Goal: Transaction & Acquisition: Purchase product/service

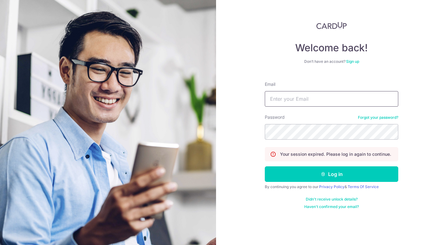
click at [309, 99] on input "Email" at bounding box center [331, 99] width 133 height 16
type input "rachel_roesly@hotmail.com"
click at [309, 162] on form "Email rachel_roesly@hotmail.com Password Forgot your password? Your session exp…" at bounding box center [331, 142] width 133 height 133
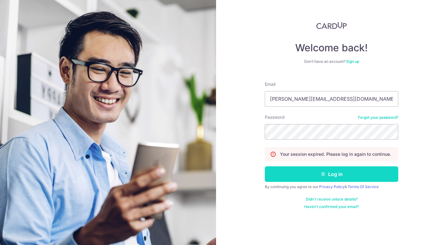
click at [311, 176] on button "Log in" at bounding box center [331, 174] width 133 height 16
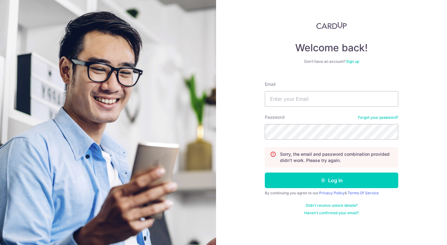
click at [371, 117] on link "Forgot your password?" at bounding box center [378, 117] width 40 height 5
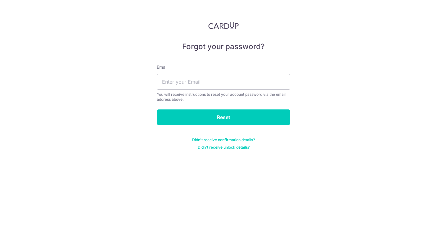
click at [281, 90] on div "Email You will receive instructions to reset your account password via the emai…" at bounding box center [223, 83] width 133 height 38
click at [277, 85] on input "text" at bounding box center [223, 82] width 133 height 16
type input "[PERSON_NAME][EMAIL_ADDRESS][DOMAIN_NAME]"
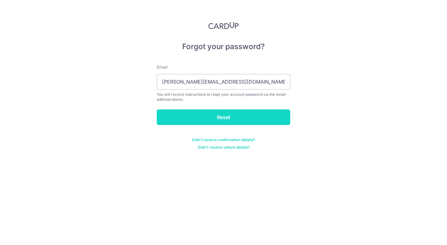
click at [230, 115] on input "Reset" at bounding box center [223, 117] width 133 height 16
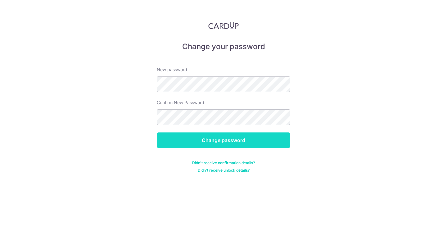
click at [245, 135] on input "Change password" at bounding box center [223, 140] width 133 height 16
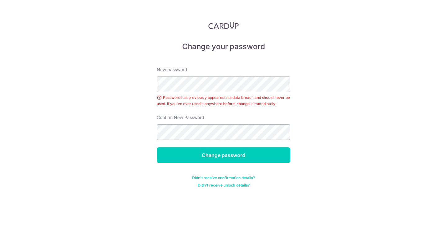
click at [232, 93] on div "New password Password has previously appeared in a data breach and should never…" at bounding box center [223, 86] width 133 height 40
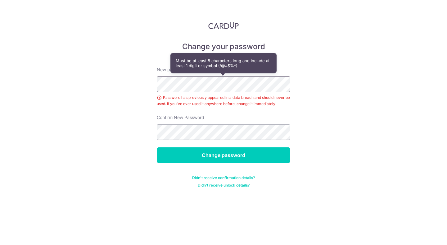
click at [113, 80] on div "Change your password New password Password has previously appeared in a data br…" at bounding box center [223, 122] width 447 height 245
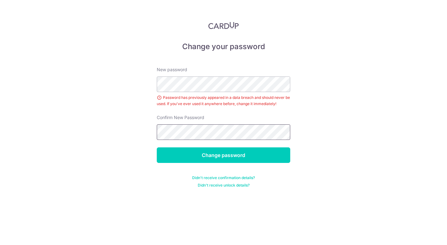
click at [125, 125] on div "Change your password New password Password has previously appeared in a data br…" at bounding box center [223, 122] width 447 height 245
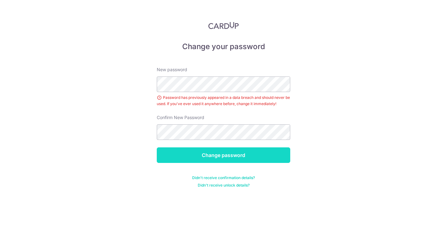
click at [202, 155] on input "Change password" at bounding box center [223, 155] width 133 height 16
click at [212, 159] on input "Change password" at bounding box center [223, 155] width 133 height 16
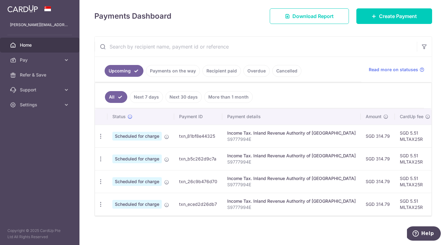
click at [227, 71] on link "Recipient paid" at bounding box center [221, 71] width 38 height 12
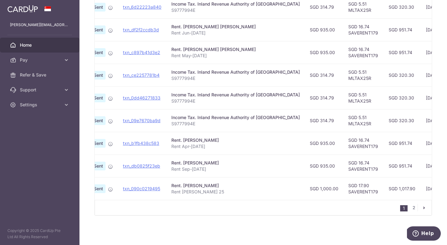
scroll to position [0, 55]
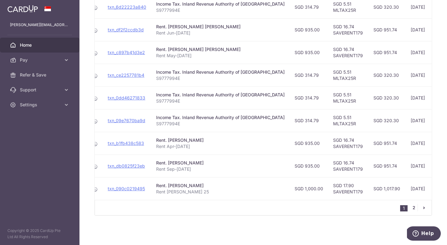
click at [412, 208] on link "2" at bounding box center [413, 207] width 7 height 7
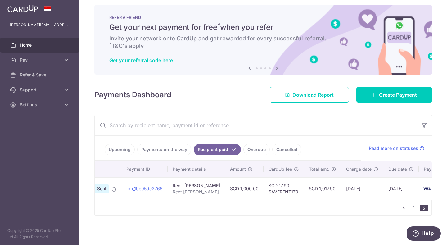
scroll to position [0, 61]
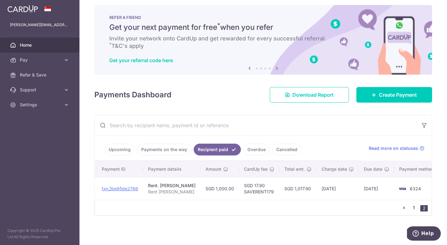
click at [414, 209] on link "1" at bounding box center [413, 207] width 7 height 7
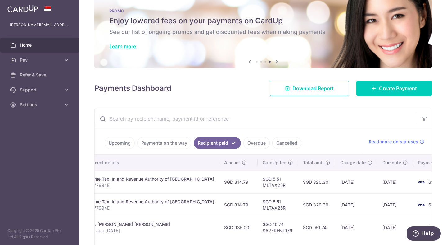
scroll to position [0, 0]
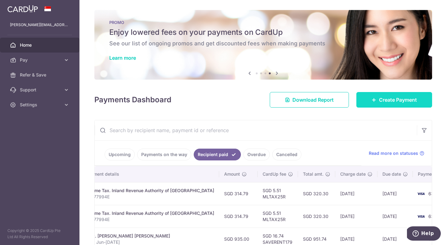
click at [393, 101] on span "Create Payment" at bounding box center [398, 99] width 38 height 7
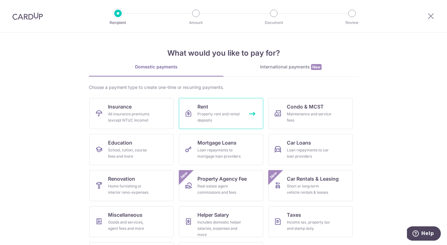
click at [224, 111] on div "Property rent and rental deposits" at bounding box center [219, 117] width 45 height 12
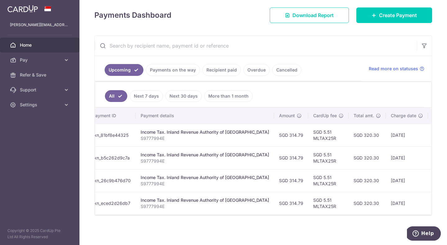
scroll to position [0, 140]
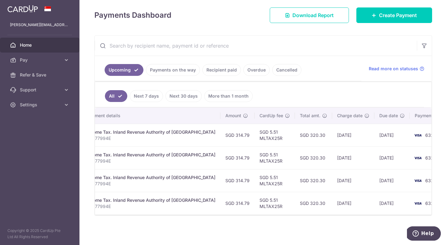
click at [214, 74] on link "Recipient paid" at bounding box center [221, 70] width 38 height 12
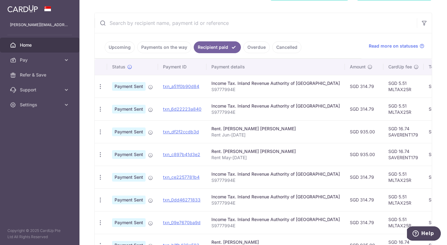
scroll to position [100, 0]
click at [386, 132] on td "SGD 16.74 SAVERENT179" at bounding box center [403, 131] width 40 height 23
click at [386, 133] on td "SGD 16.74 SAVERENT179" at bounding box center [403, 131] width 40 height 23
copy td "SAVERENT179"
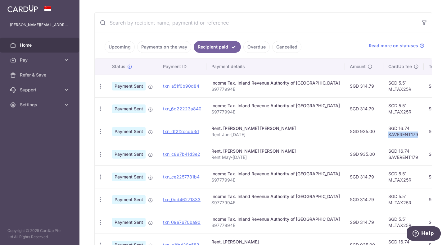
scroll to position [0, 0]
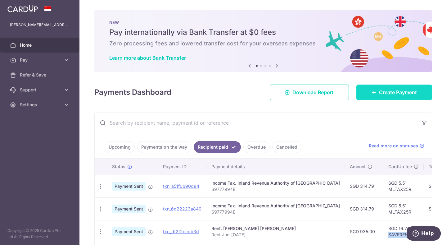
click at [369, 95] on link "Create Payment" at bounding box center [394, 92] width 76 height 16
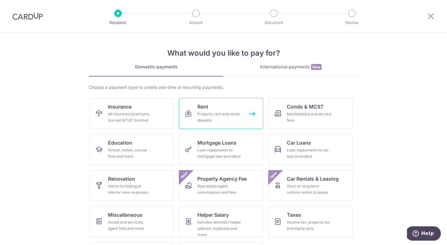
click at [246, 113] on link "Rent Property rent and rental deposits" at bounding box center [221, 113] width 84 height 31
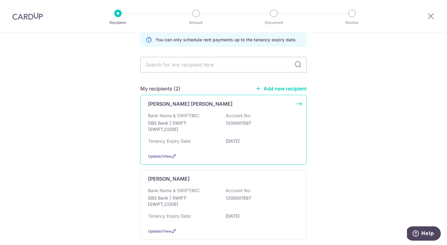
scroll to position [62, 0]
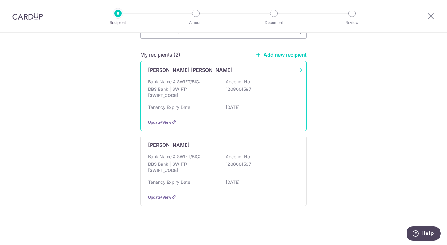
click at [224, 90] on div "Bank Name & SWIFT/BIC: DBS Bank | SWIFT: DBSSSGSGXXX Account No: 1208001597" at bounding box center [223, 90] width 151 height 23
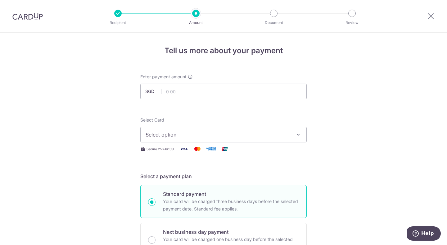
click at [237, 136] on span "Select option" at bounding box center [218, 134] width 145 height 7
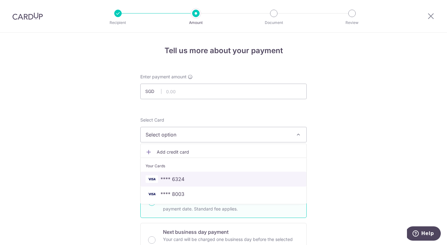
click at [198, 178] on span "**** 6324" at bounding box center [224, 178] width 156 height 7
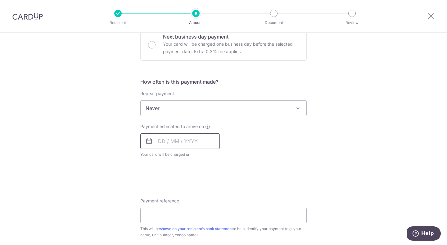
scroll to position [196, 0]
click at [172, 216] on input "Payment reference" at bounding box center [223, 215] width 166 height 16
click at [256, 177] on form "Enter payment amount SGD Select Card **** 6324 Add credit card Your Cards **** …" at bounding box center [223, 123] width 166 height 491
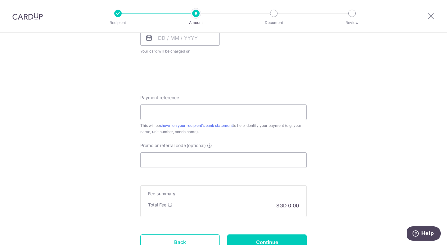
scroll to position [350, 0]
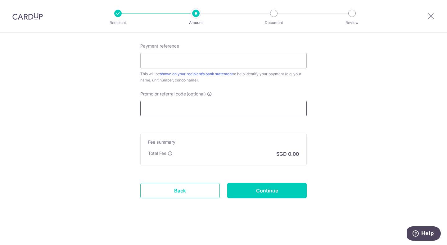
click at [264, 106] on input "Promo or referral code (optional)" at bounding box center [223, 109] width 166 height 16
paste input "SAVERENT179"
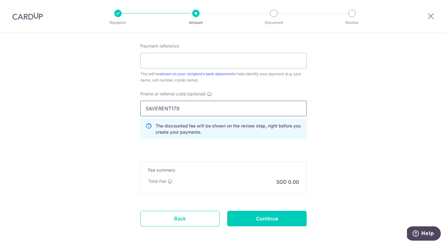
type input "SAVERENT179"
click at [250, 136] on div "The discounted fee will be shown on the review step, right before you create yo…" at bounding box center [223, 129] width 166 height 20
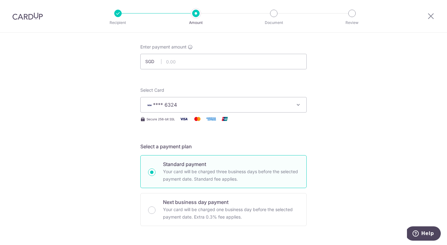
scroll to position [0, 0]
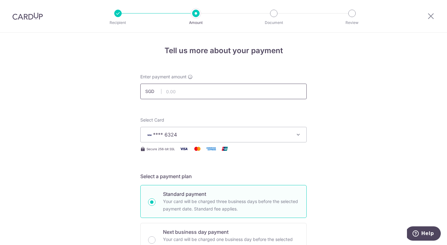
click at [237, 92] on input "text" at bounding box center [223, 92] width 166 height 16
type input "0"
type input "1,003.50"
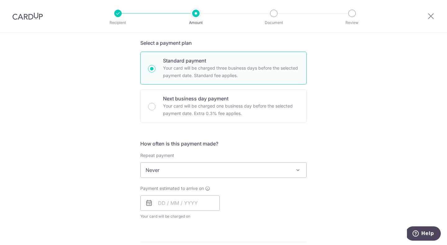
scroll to position [164, 0]
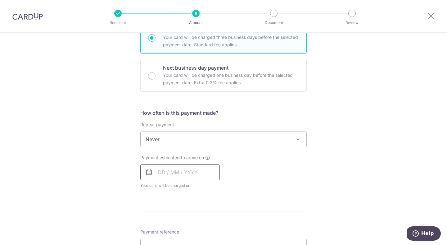
click at [155, 172] on input "text" at bounding box center [179, 172] width 79 height 16
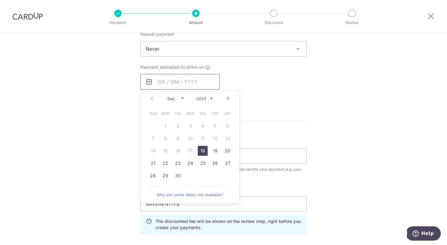
scroll to position [258, 0]
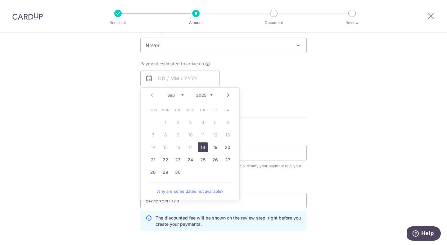
click at [204, 145] on link "18" at bounding box center [203, 147] width 10 height 10
type input "[DATE]"
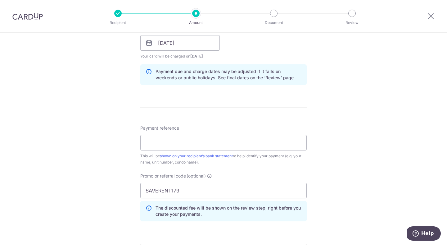
scroll to position [296, 0]
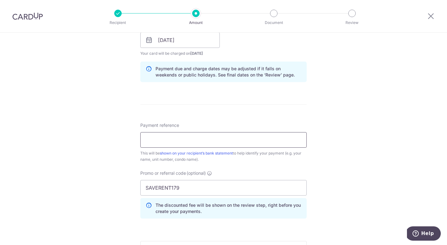
click at [245, 141] on input "Payment reference" at bounding box center [223, 140] width 166 height 16
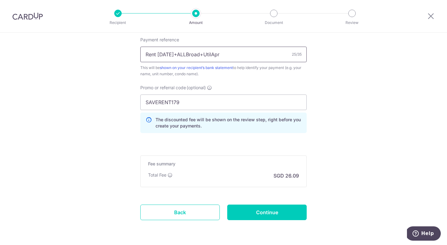
scroll to position [403, 0]
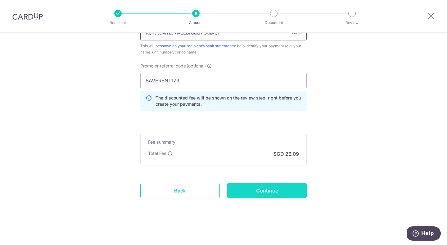
type input "Rent Jul+ALLBroad+UtilApr"
click at [251, 192] on input "Continue" at bounding box center [266, 191] width 79 height 16
type input "Create Schedule"
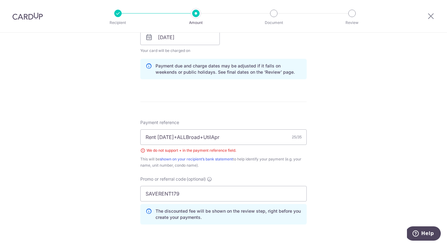
scroll to position [295, 0]
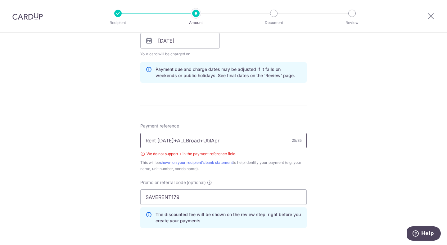
click at [167, 140] on input "Rent [DATE]+ALLBroad+UtilApr" at bounding box center [223, 141] width 166 height 16
click at [192, 142] on input "RentJul&ALLBroad+UtilApr" at bounding box center [223, 141] width 166 height 16
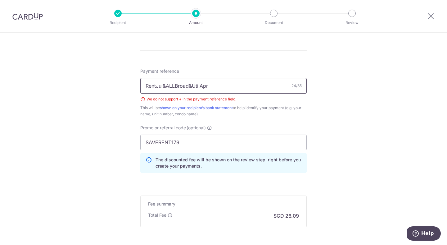
scroll to position [377, 0]
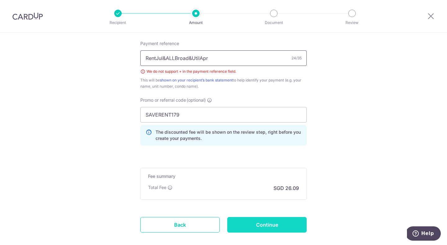
type input "RentJul&ALLBroad&UtilApr"
click at [249, 223] on input "Continue" at bounding box center [266, 225] width 79 height 16
type input "Create Schedule"
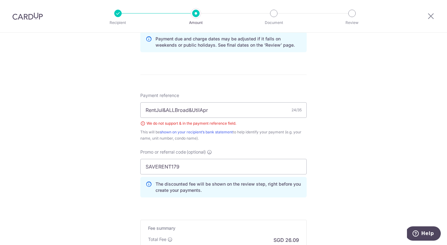
scroll to position [274, 0]
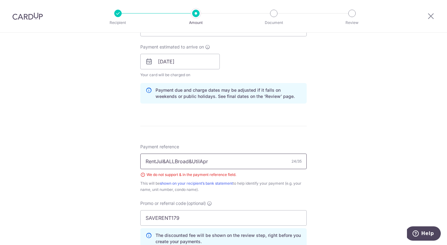
click at [165, 161] on input "RentJul&ALLBroad&UtilApr" at bounding box center [223, 161] width 166 height 16
click at [191, 162] on input "RentJul ALLBroad&UtilApr" at bounding box center [223, 161] width 166 height 16
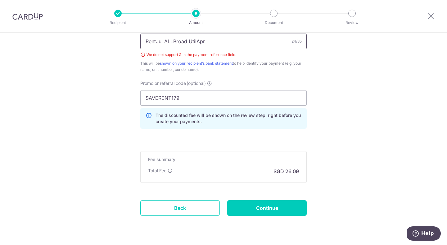
scroll to position [412, 0]
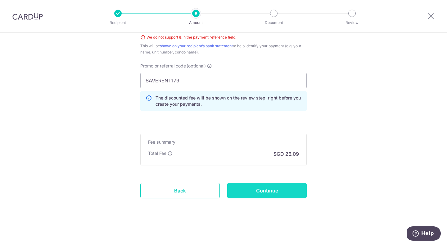
type input "RentJul ALLBroad UtilApr"
click at [255, 193] on input "Continue" at bounding box center [266, 191] width 79 height 16
type input "Create Schedule"
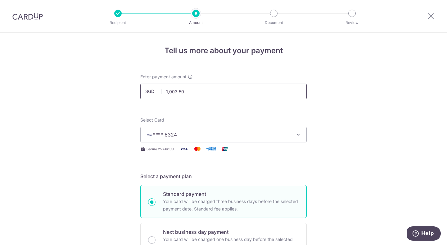
drag, startPoint x: 203, startPoint y: 90, endPoint x: 129, endPoint y: 81, distance: 75.1
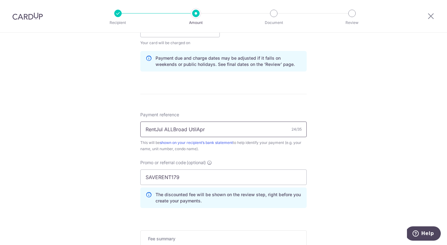
scroll to position [308, 0]
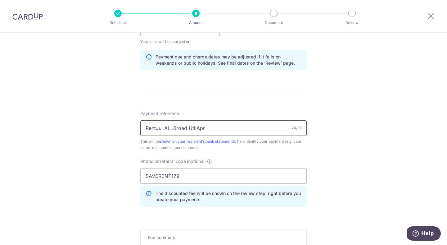
click at [213, 128] on input "RentJul ALLBroad UtilApr" at bounding box center [223, 128] width 166 height 16
type input "995.50"
click at [187, 128] on input "RentJul ALLBroad UtilApr" at bounding box center [223, 128] width 166 height 16
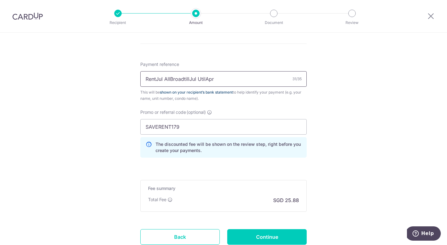
scroll to position [403, 0]
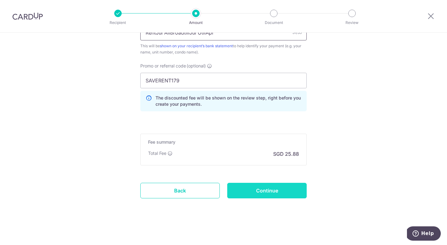
type input "RentJul AllBroadtillJul UtilApr"
click at [245, 188] on input "Continue" at bounding box center [266, 191] width 79 height 16
type input "Update Schedule"
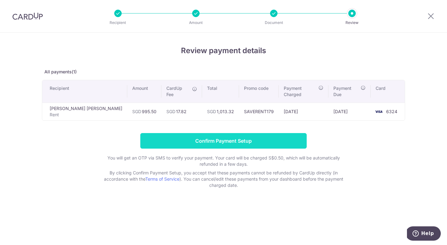
click at [239, 134] on input "Confirm Payment Setup" at bounding box center [223, 141] width 166 height 16
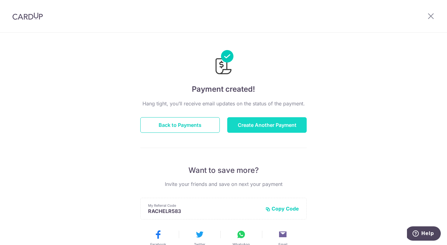
click at [245, 126] on button "Create Another Payment" at bounding box center [266, 125] width 79 height 16
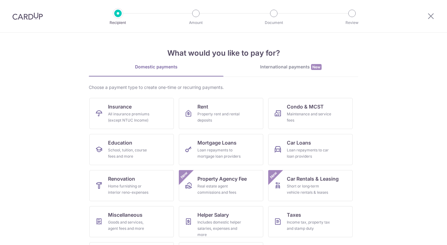
click at [245, 126] on link "Rent Property rent and rental deposits" at bounding box center [221, 113] width 84 height 31
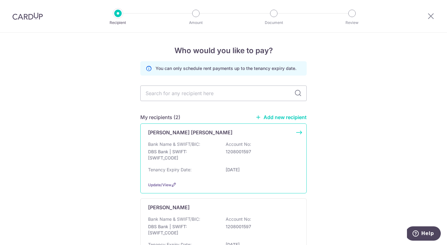
click at [245, 127] on div "[PERSON_NAME] [PERSON_NAME] Bank Name & SWIFT/BIC: DBS Bank | SWIFT: [SWIFT_COD…" at bounding box center [223, 158] width 166 height 70
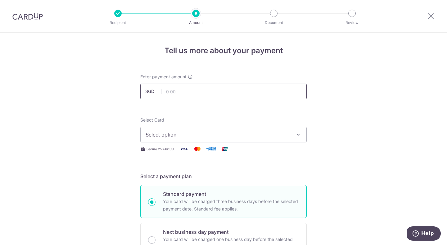
click at [255, 89] on input "text" at bounding box center [223, 92] width 166 height 16
type input "987.80"
click at [173, 131] on span "Select option" at bounding box center [218, 134] width 145 height 7
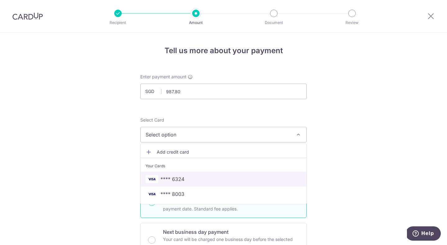
click at [171, 177] on span "**** 6324" at bounding box center [172, 178] width 24 height 7
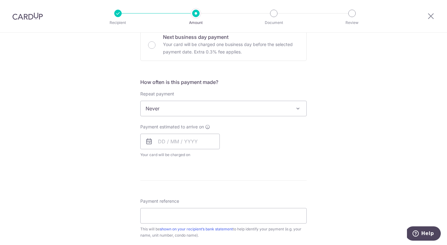
scroll to position [215, 0]
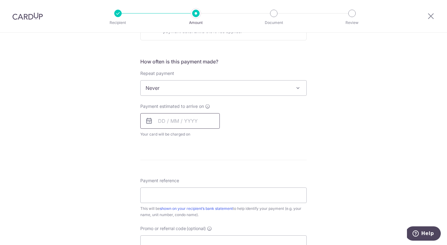
click at [174, 122] on input "text" at bounding box center [179, 121] width 79 height 16
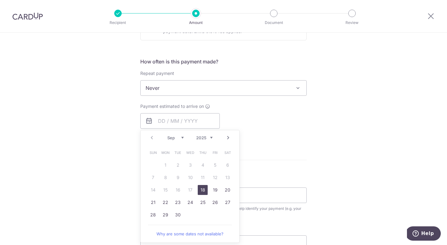
click at [206, 186] on link "18" at bounding box center [203, 190] width 10 height 10
type input "[DATE]"
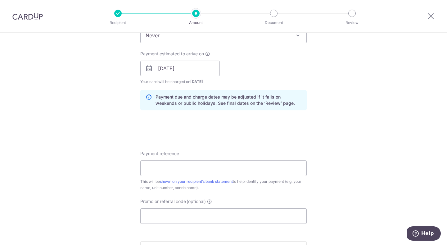
scroll to position [276, 0]
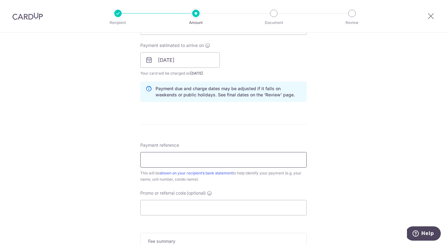
click at [190, 165] on input "Payment reference" at bounding box center [223, 160] width 166 height 16
paste input "SAVERENT179"
type input "SAVERENT179"
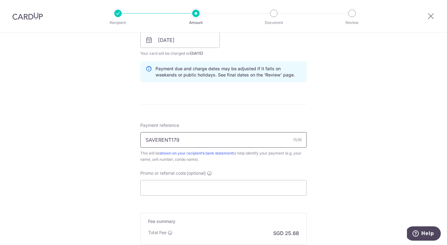
scroll to position [296, 0]
click at [183, 188] on input "Promo or referral code (optional)" at bounding box center [223, 187] width 166 height 16
paste input "SAVERENT179"
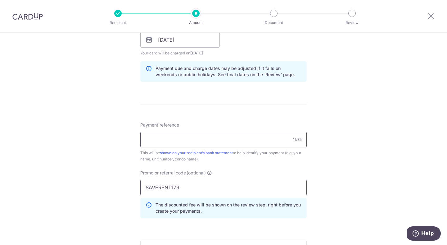
type input "SAVERENT179"
click at [179, 139] on input "Payment reference" at bounding box center [223, 140] width 166 height 16
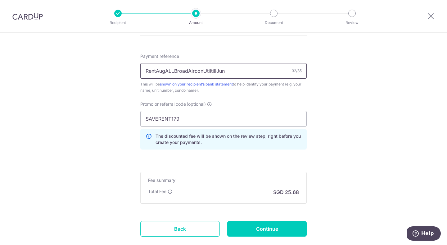
scroll to position [403, 0]
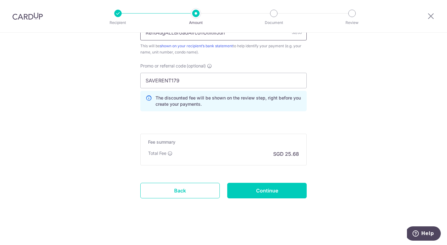
type input "RentAugALLBroadAirconUtiltillJun"
click at [274, 191] on input "Continue" at bounding box center [266, 191] width 79 height 16
type input "Create Schedule"
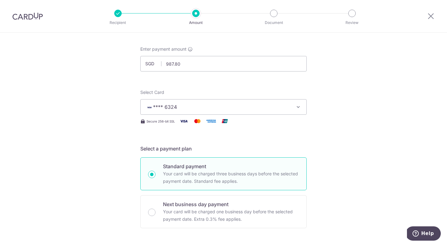
scroll to position [0, 0]
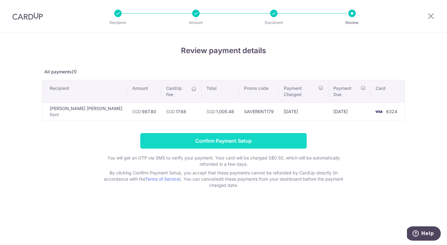
click at [278, 134] on input "Confirm Payment Setup" at bounding box center [223, 141] width 166 height 16
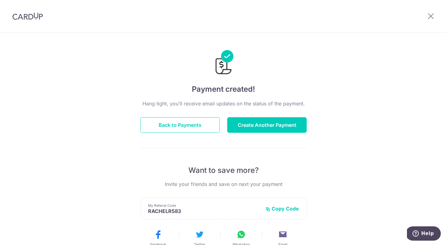
click at [426, 16] on div at bounding box center [431, 16] width 32 height 32
click at [433, 16] on icon at bounding box center [430, 16] width 7 height 8
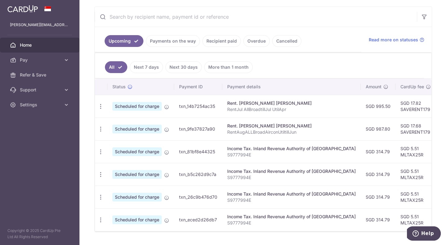
scroll to position [122, 0]
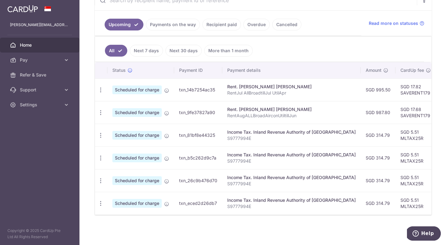
click at [217, 14] on ul "Upcoming Payments on the way Recipient paid Overdue Cancelled" at bounding box center [228, 23] width 267 height 25
click at [217, 29] on link "Recipient paid" at bounding box center [221, 25] width 38 height 12
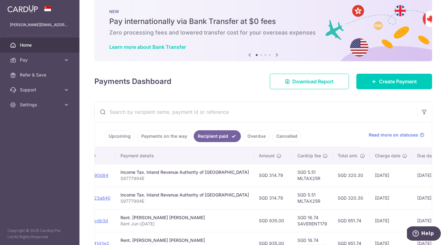
scroll to position [0, 0]
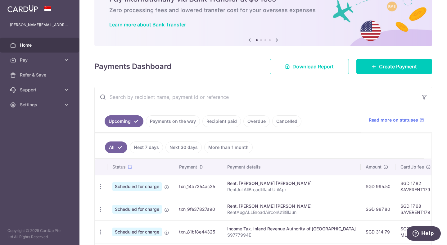
scroll to position [130, 0]
